Goal: Information Seeking & Learning: Learn about a topic

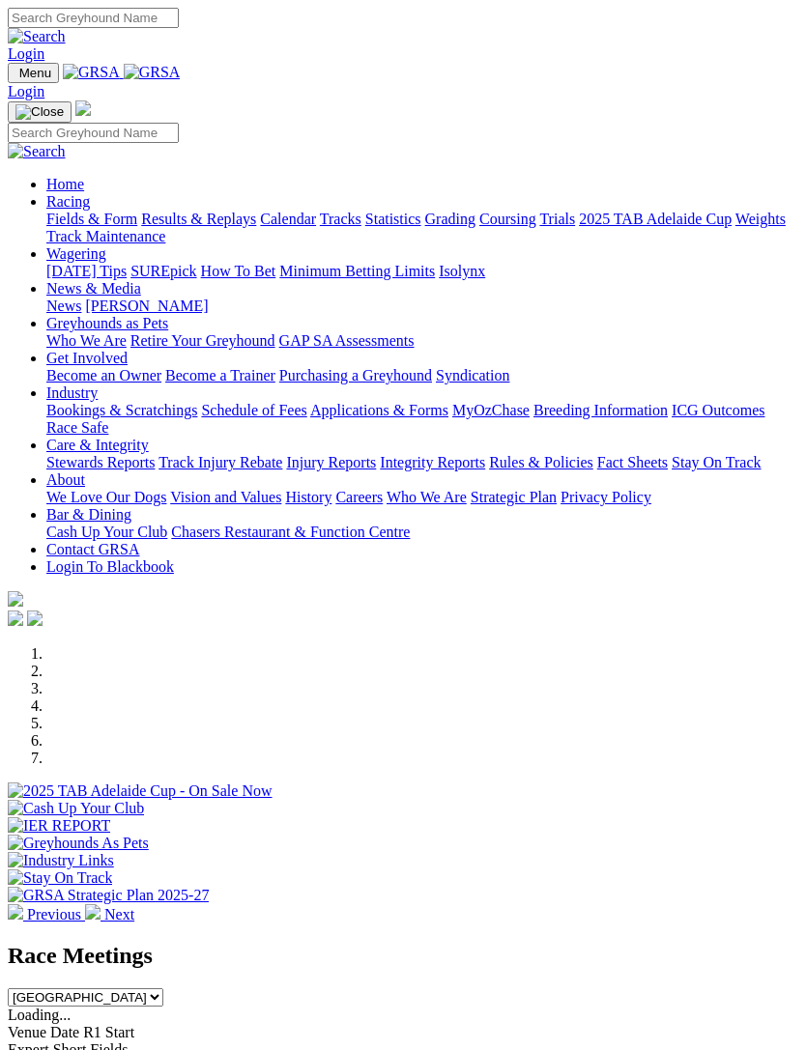
click at [15, 77] on img "Toggle navigation" at bounding box center [15, 77] width 0 height 0
click at [179, 123] on input "Search" at bounding box center [93, 133] width 171 height 20
type input "Ethanol water"
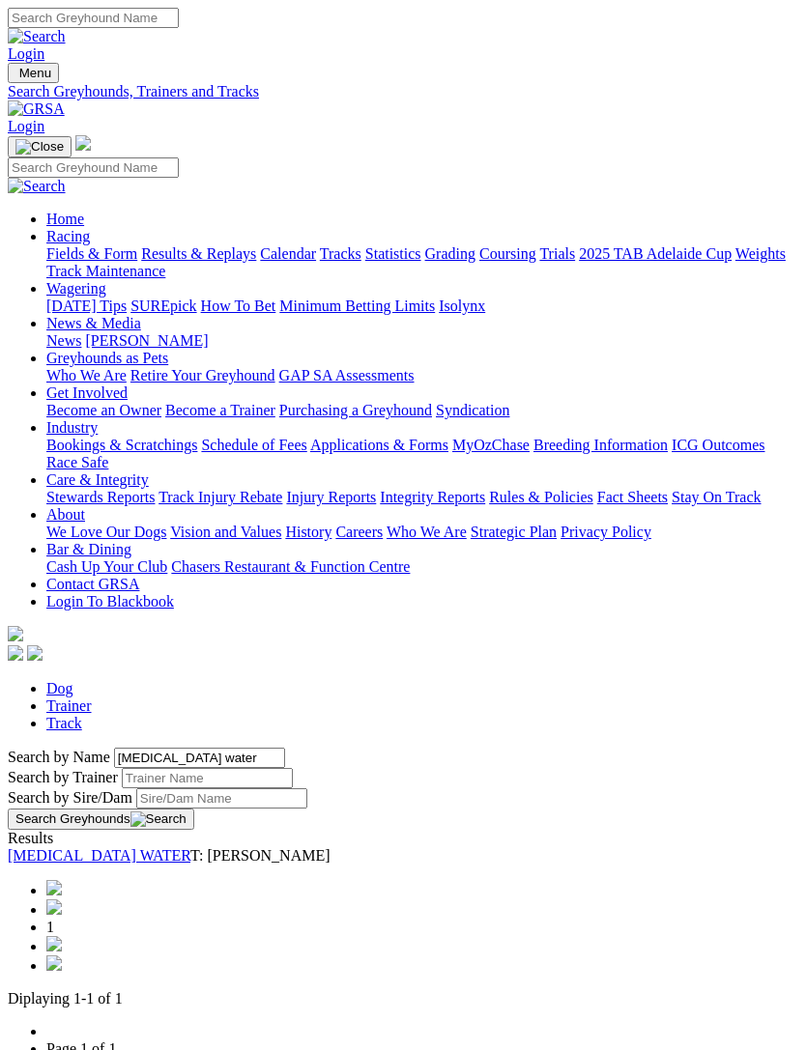
click at [190, 847] on link "ETHANOL WATER" at bounding box center [99, 855] width 183 height 16
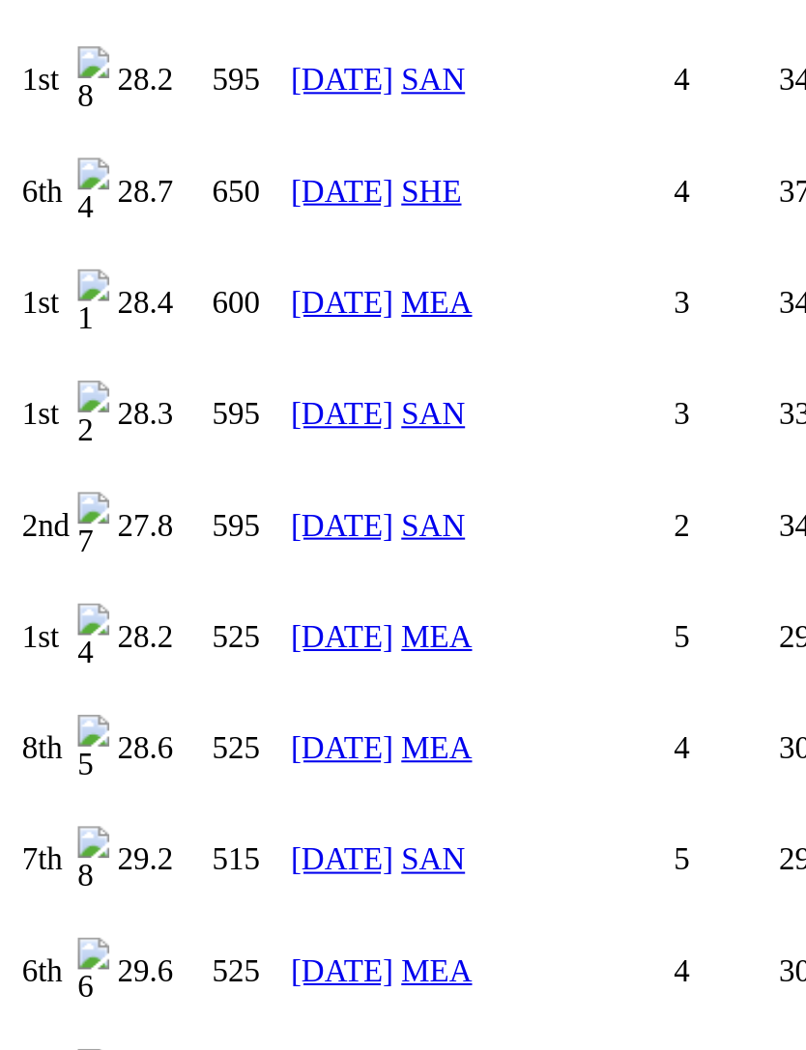
scroll to position [3261, 0]
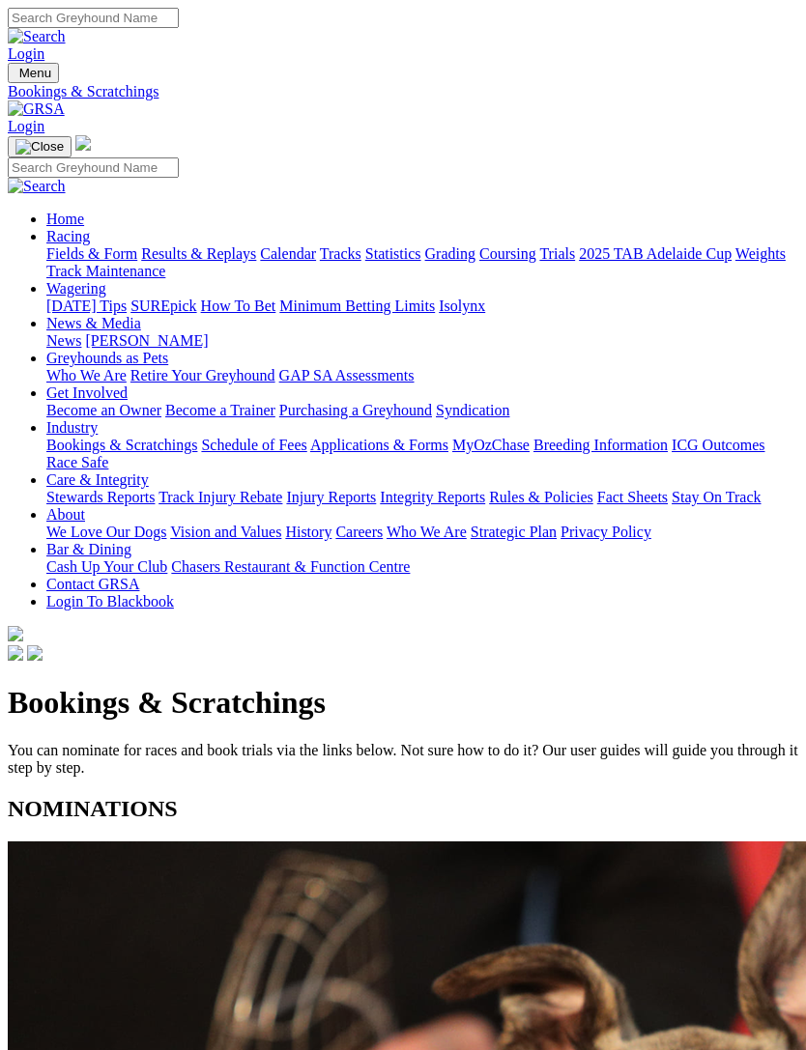
click at [15, 77] on img "Toggle navigation" at bounding box center [15, 77] width 0 height 0
click at [90, 228] on link "Racing" at bounding box center [67, 236] width 43 height 16
click at [137, 261] on link "Fields & Form" at bounding box center [91, 253] width 91 height 16
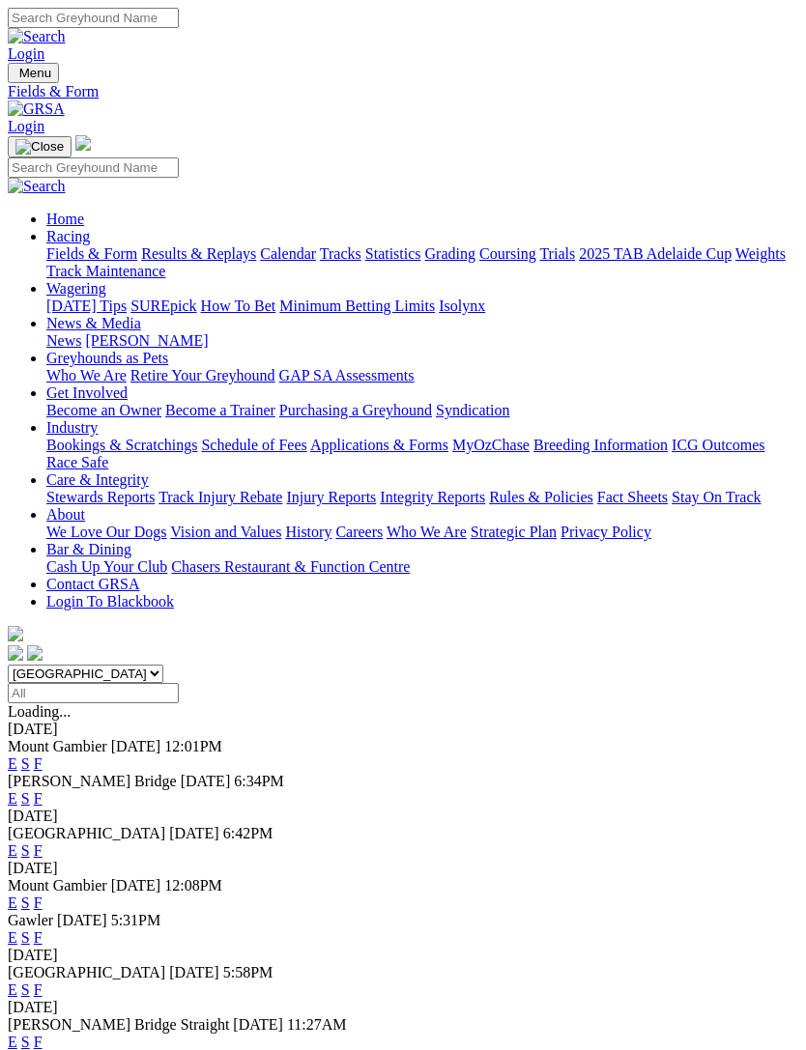
scroll to position [39, 0]
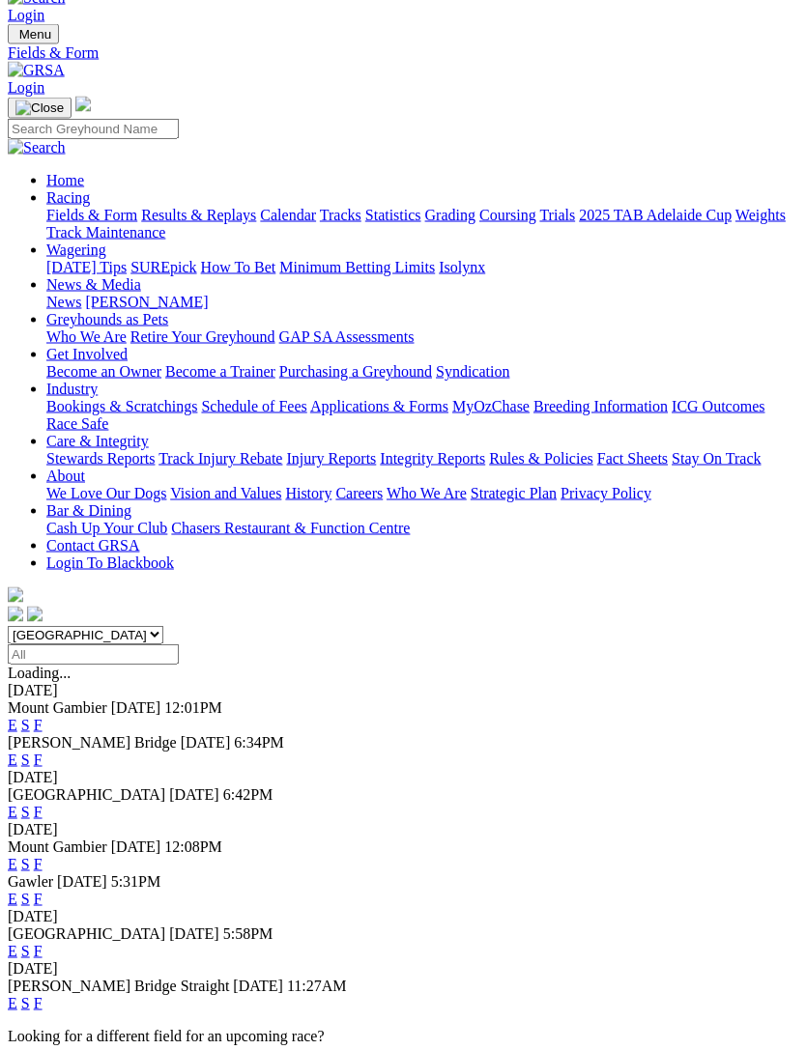
click at [768, 787] on div "[GEOGRAPHIC_DATA] [DATE] 6:42PM E S F" at bounding box center [403, 804] width 790 height 35
click at [43, 803] on link "F" at bounding box center [38, 811] width 9 height 16
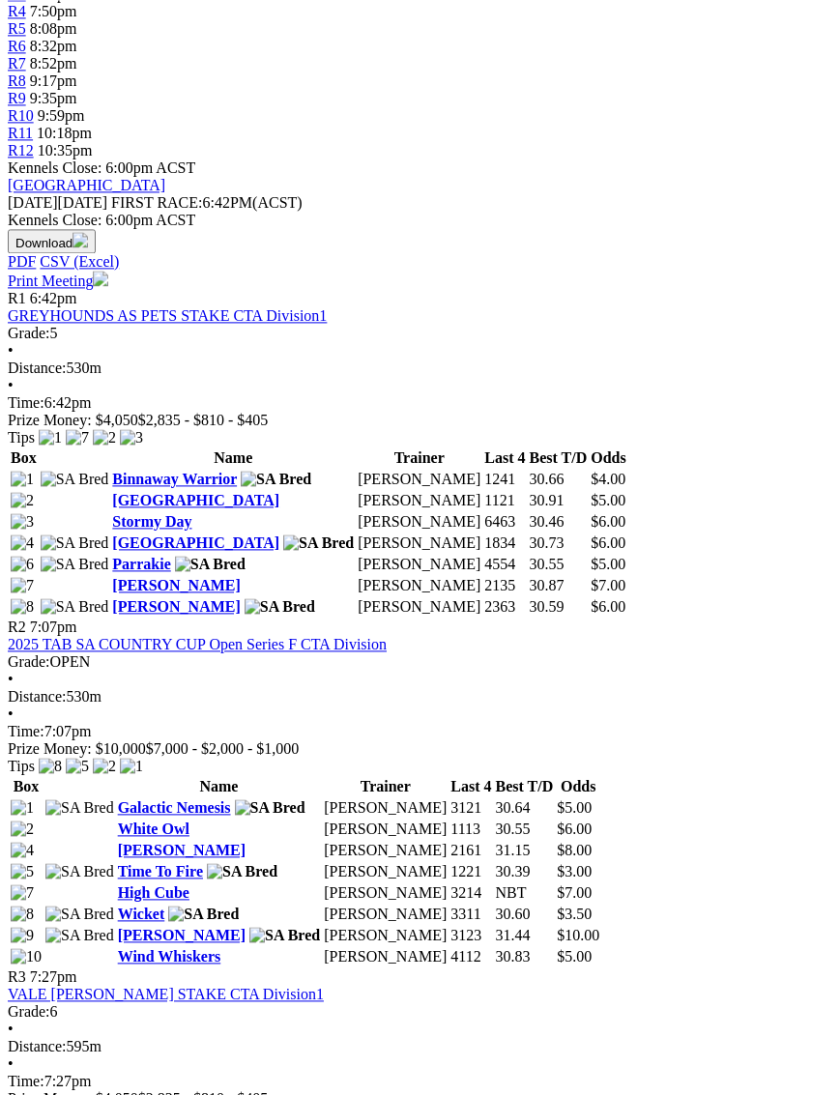
scroll to position [752, 0]
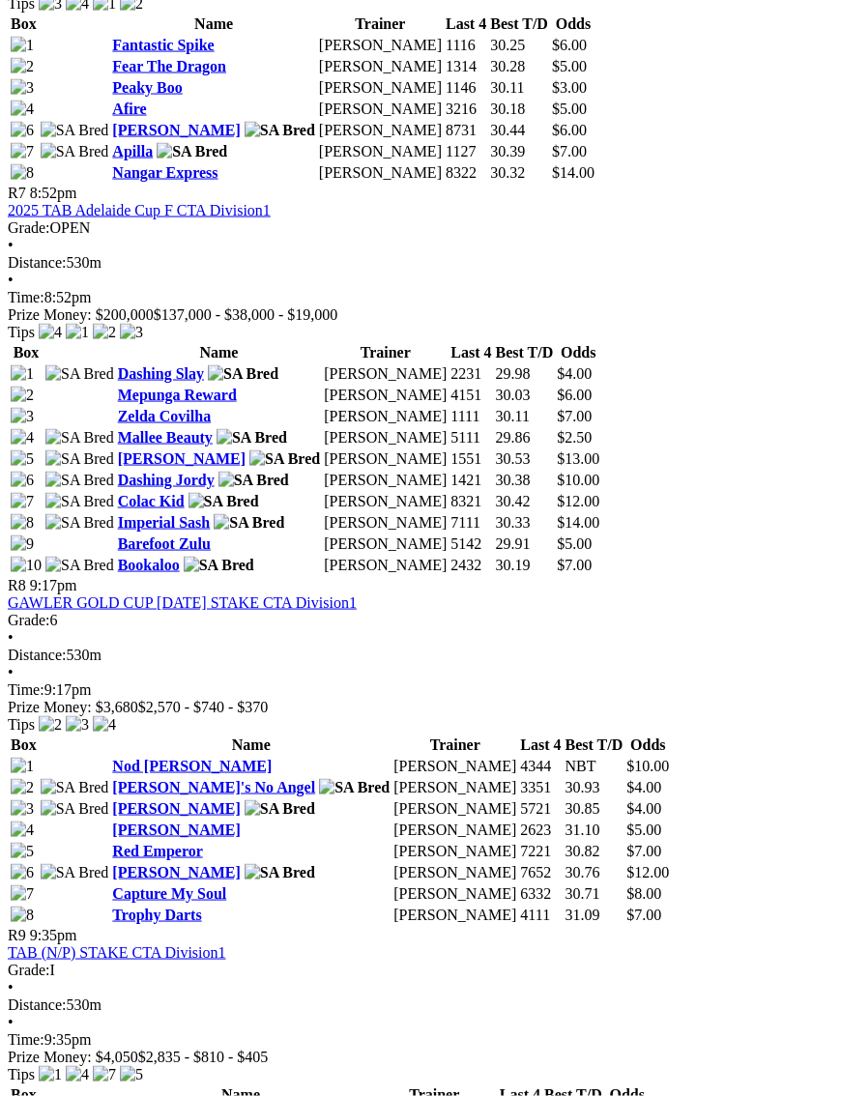
scroll to position [2983, 0]
